Goal: Information Seeking & Learning: Learn about a topic

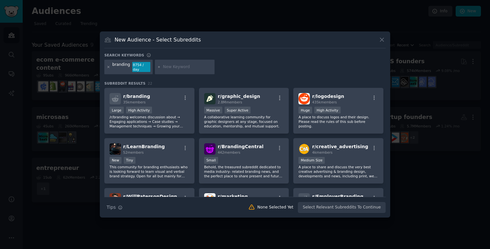
click at [108, 68] on icon at bounding box center [109, 67] width 4 height 4
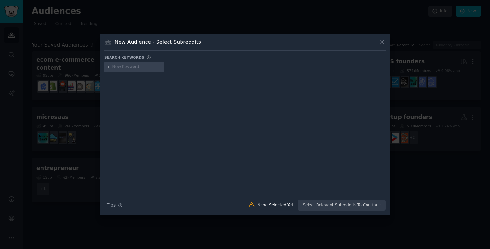
click at [133, 67] on input "text" at bounding box center [136, 67] width 49 height 6
type input "designers"
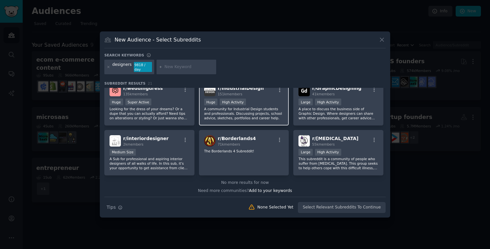
scroll to position [252, 0]
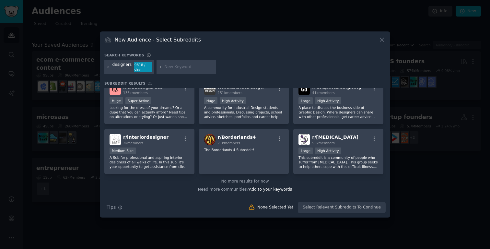
click at [108, 67] on icon at bounding box center [109, 67] width 4 height 4
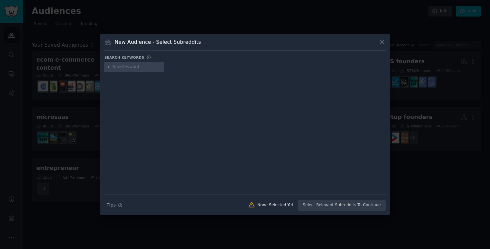
click at [119, 68] on input "text" at bounding box center [136, 67] width 49 height 6
type input "c"
type input "ecom"
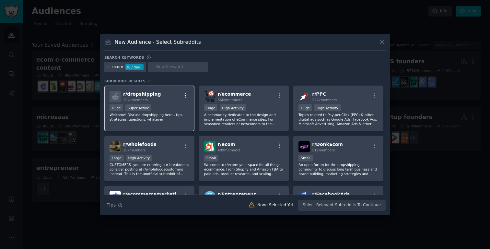
click at [185, 95] on icon "button" at bounding box center [185, 96] width 6 height 6
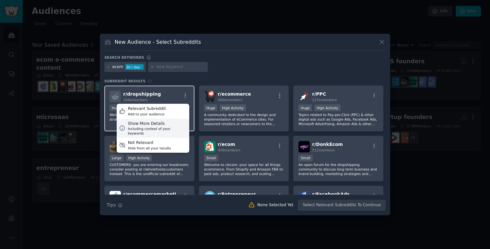
click at [156, 125] on div "Show More Details" at bounding box center [157, 124] width 59 height 6
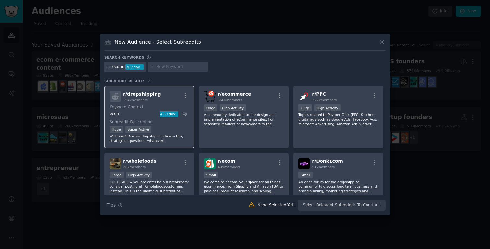
click at [185, 91] on div "r/ dropshipping 194k members" at bounding box center [149, 96] width 80 height 11
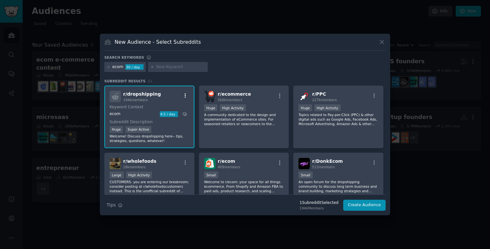
click at [183, 96] on icon "button" at bounding box center [185, 96] width 6 height 6
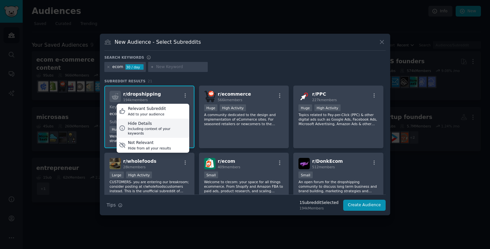
click at [155, 125] on div "Hide Details" at bounding box center [157, 124] width 59 height 6
